Goal: Transaction & Acquisition: Purchase product/service

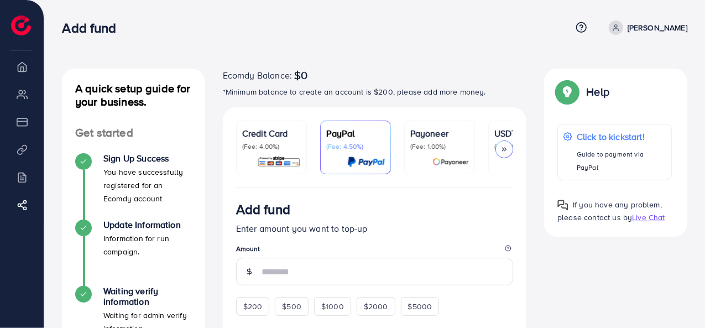
click at [617, 27] on circle at bounding box center [615, 26] width 3 height 3
click at [620, 68] on span "Log out" at bounding box center [621, 65] width 30 height 13
